Goal: Find contact information: Find contact information

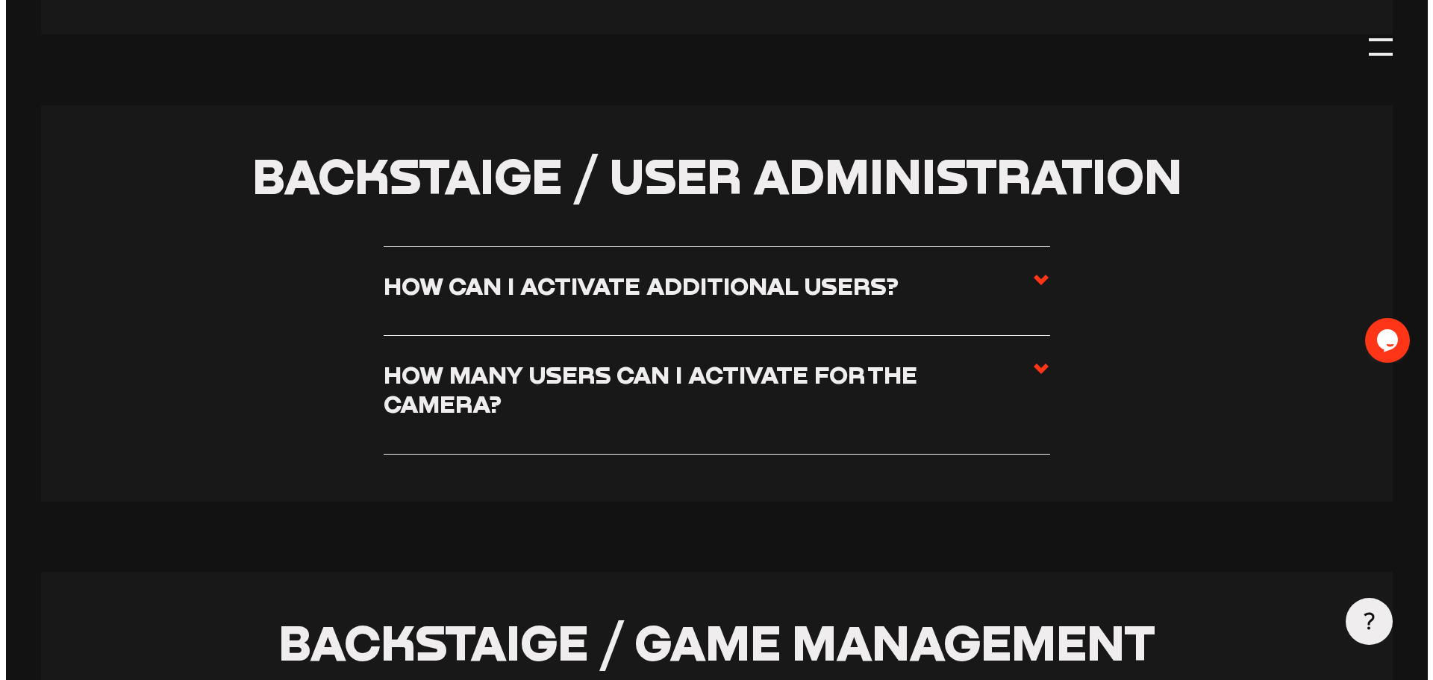
scroll to position [3134, 0]
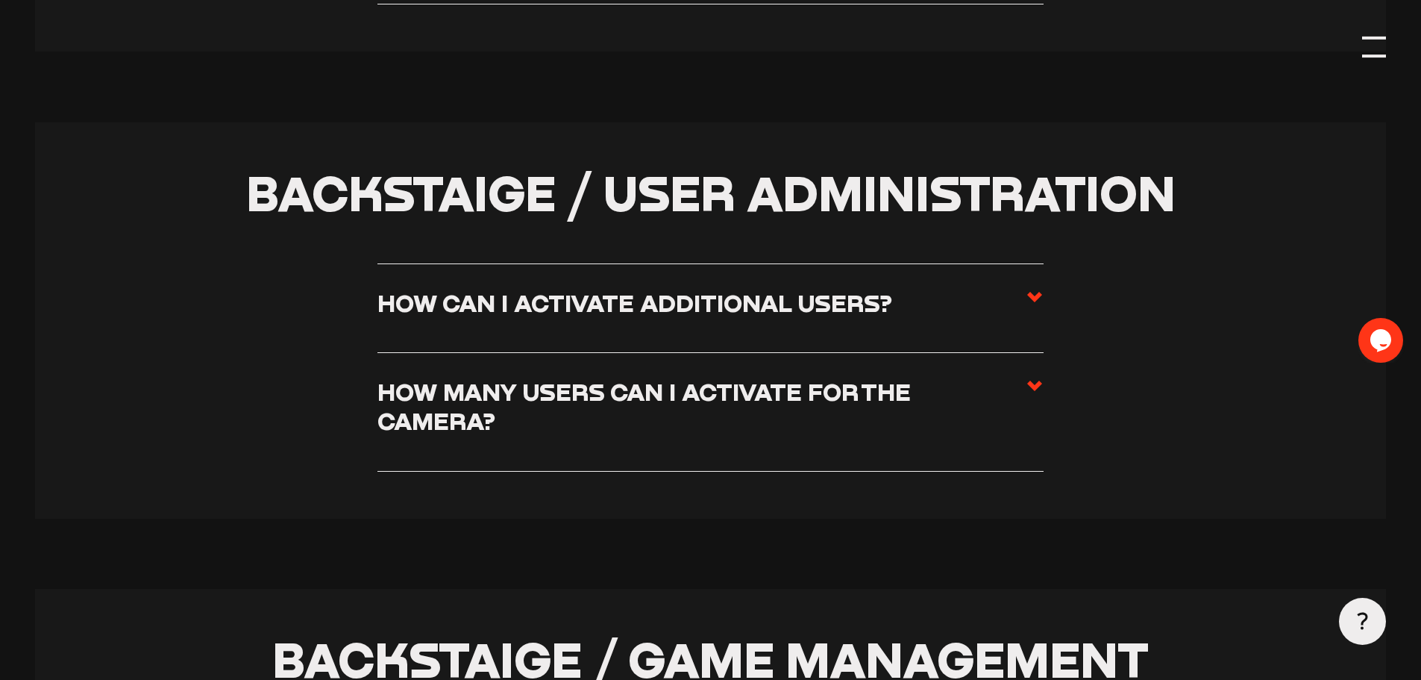
click at [1378, 45] on div at bounding box center [1375, 47] width 24 height 24
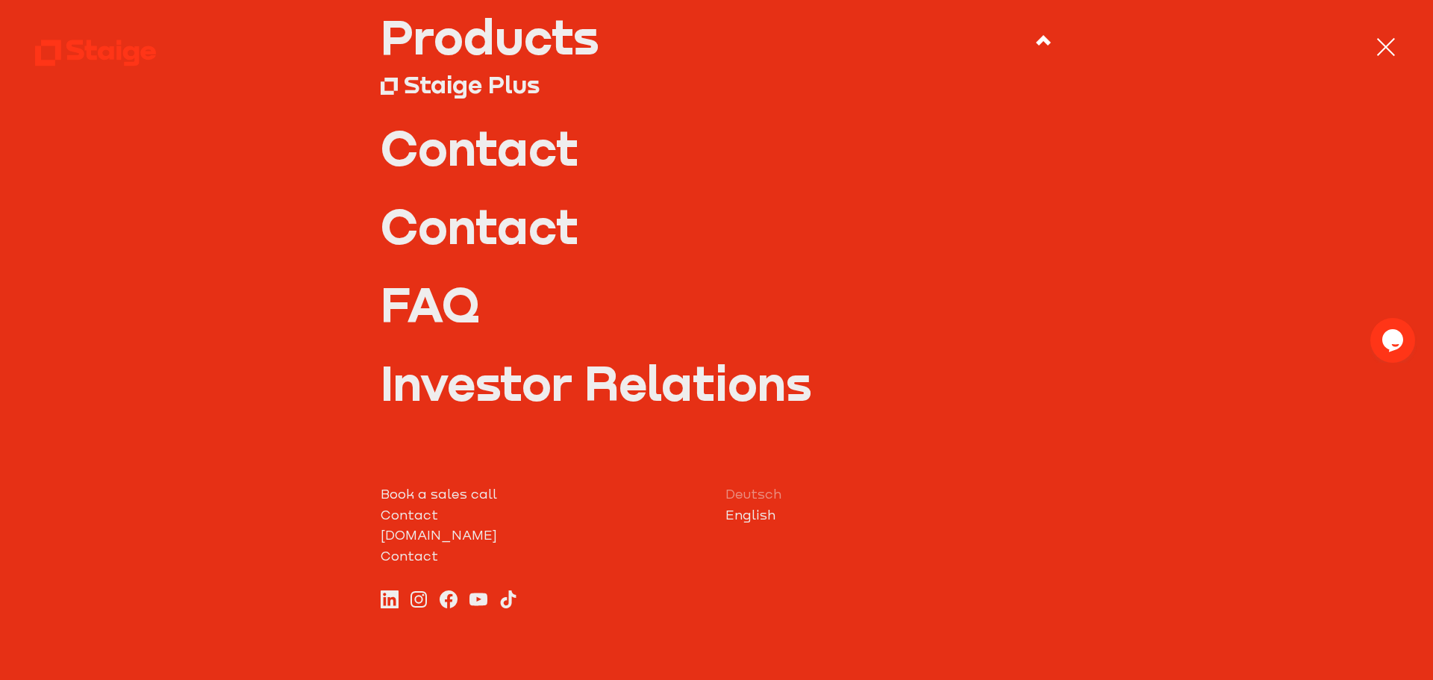
scroll to position [224, 0]
click at [442, 228] on link "Contact" at bounding box center [717, 224] width 672 height 47
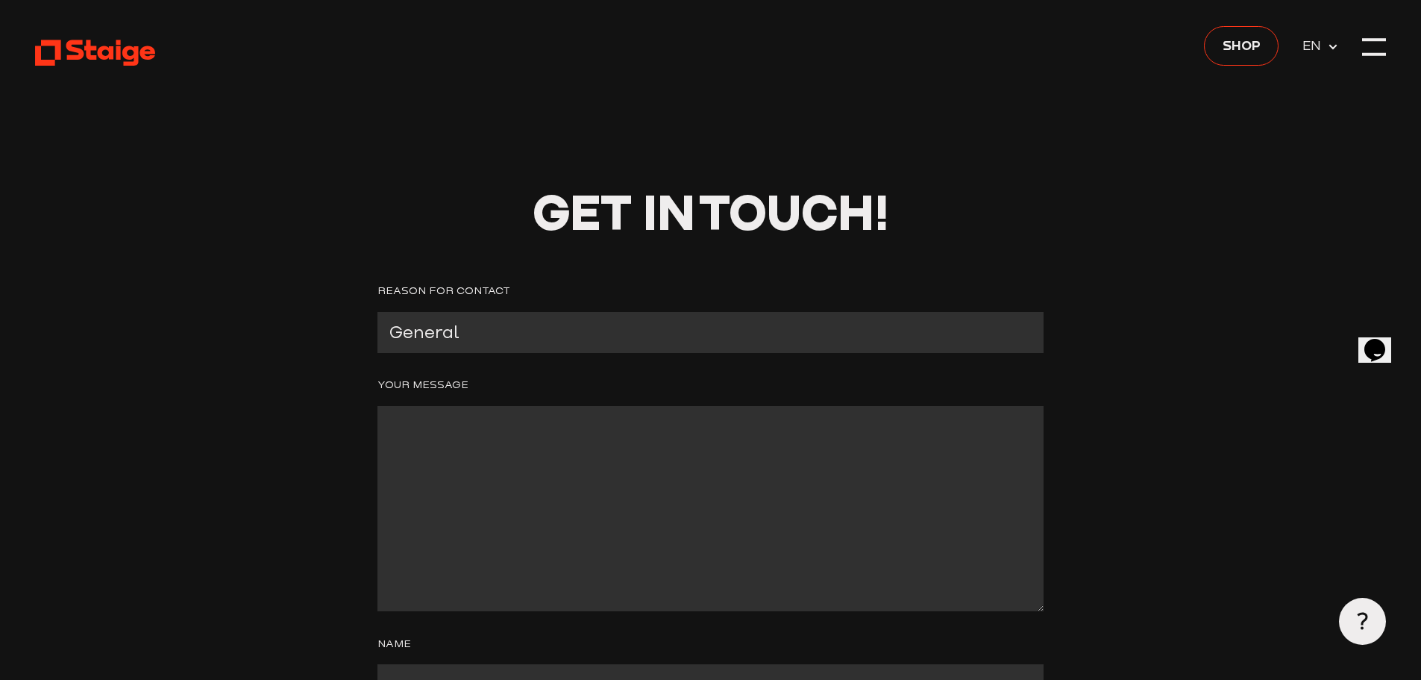
scroll to position [522, 0]
